Goal: Task Accomplishment & Management: Use online tool/utility

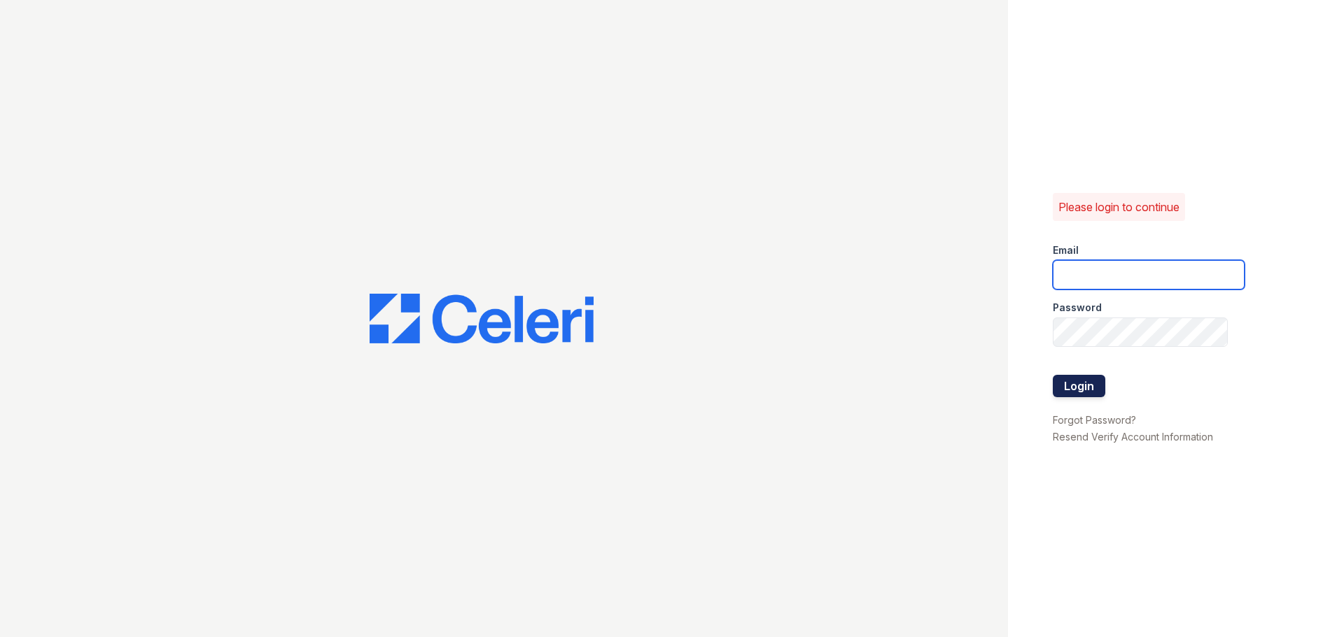
type input "[EMAIL_ADDRESS][DOMAIN_NAME]"
click at [1087, 380] on button "Login" at bounding box center [1078, 386] width 52 height 22
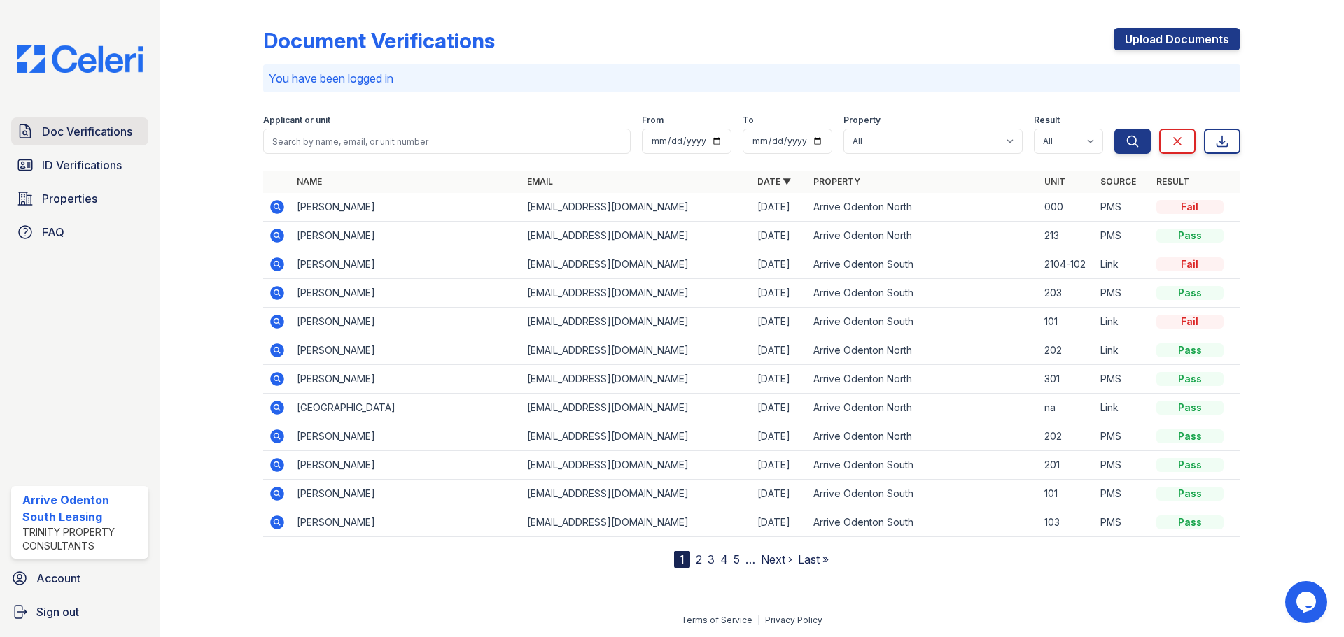
click at [45, 135] on span "Doc Verifications" at bounding box center [87, 131] width 90 height 17
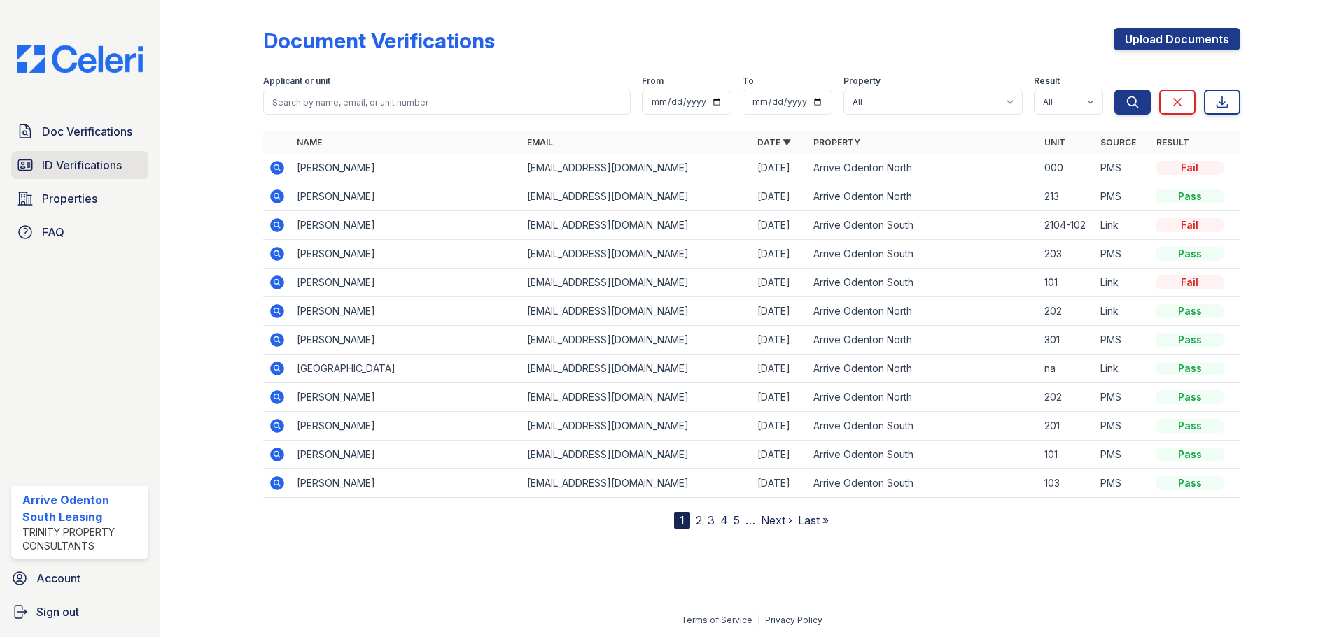
click at [109, 176] on link "ID Verifications" at bounding box center [79, 165] width 137 height 28
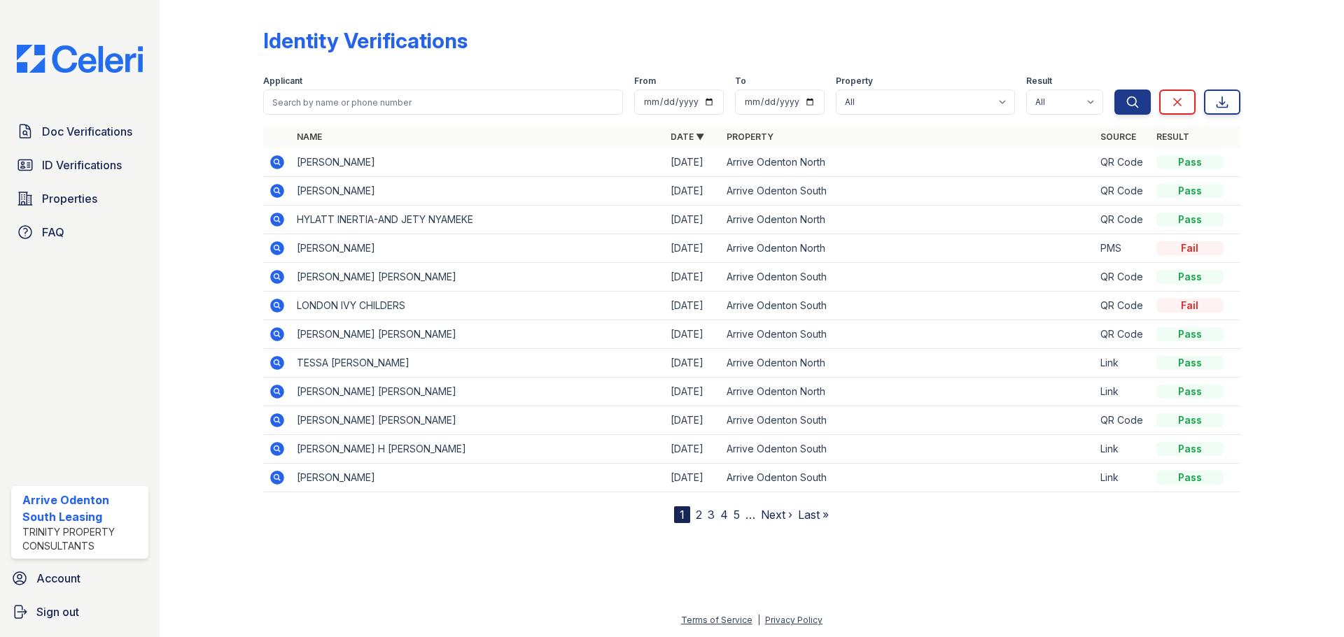
click at [109, 176] on link "ID Verifications" at bounding box center [79, 165] width 137 height 28
